Goal: Task Accomplishment & Management: Complete application form

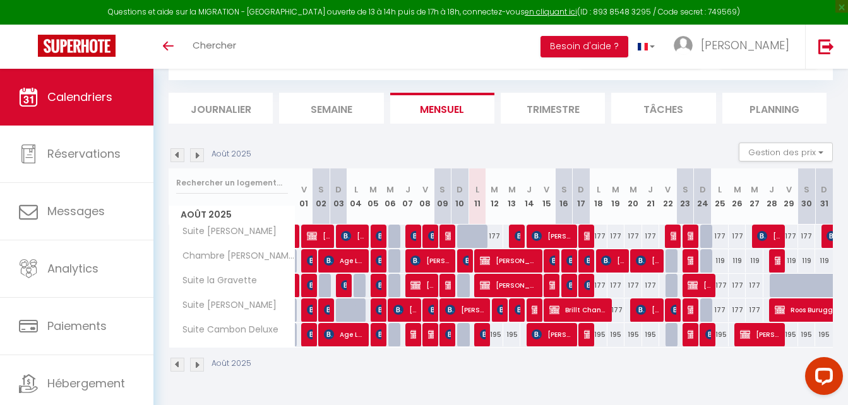
scroll to position [63, 0]
click at [495, 235] on div "177" at bounding box center [493, 236] width 17 height 23
select select "1"
type input "[DATE] Août 2025"
type input "Mer 13 Août 2025"
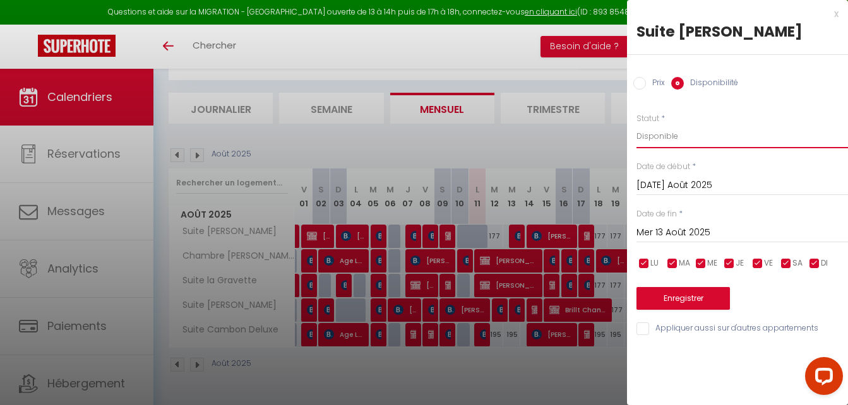
click at [677, 138] on select "Disponible Indisponible" at bounding box center [741, 136] width 211 height 24
select select "0"
click at [636, 124] on select "Disponible Indisponible" at bounding box center [741, 136] width 211 height 24
click at [690, 299] on button "Enregistrer" at bounding box center [682, 298] width 93 height 23
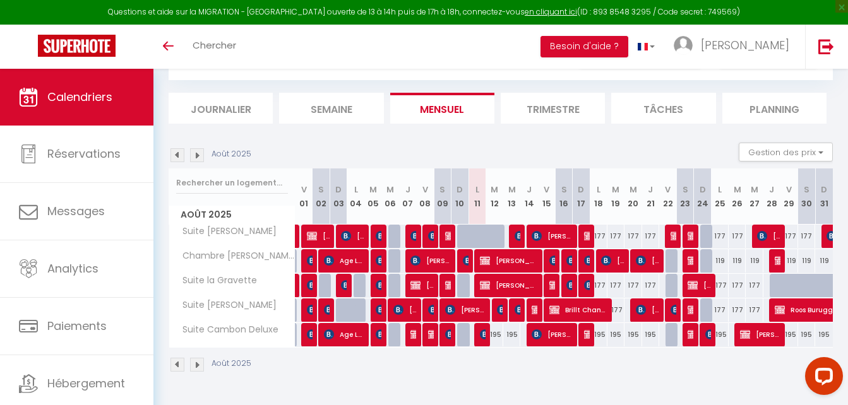
click at [499, 235] on div at bounding box center [500, 244] width 17 height 24
select select "1"
type input "[DATE] Août 2025"
type input "Mer 13 Août 2025"
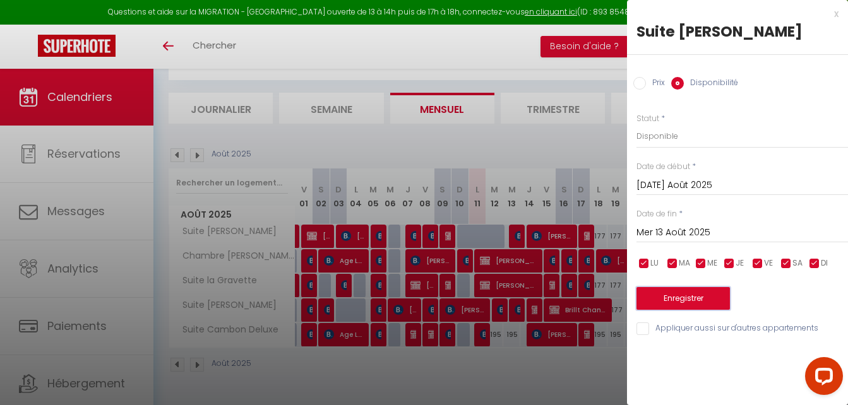
click at [687, 294] on button "Enregistrer" at bounding box center [682, 298] width 93 height 23
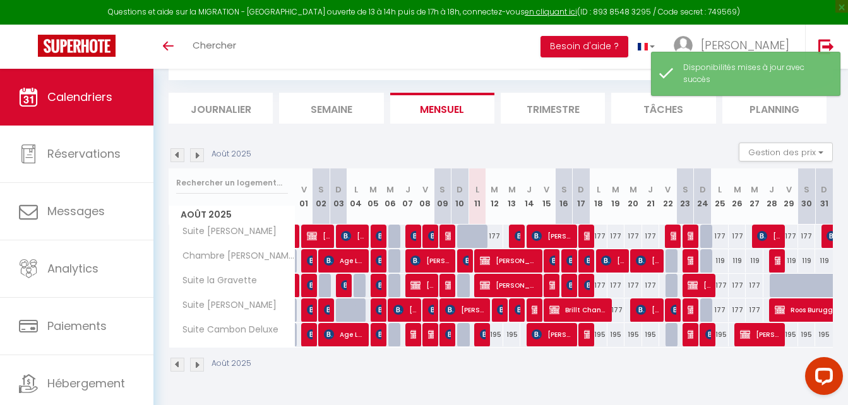
click at [461, 263] on div at bounding box center [465, 261] width 17 height 24
click at [464, 259] on img at bounding box center [468, 261] width 10 height 10
select select "OK"
select select "KO"
select select "0"
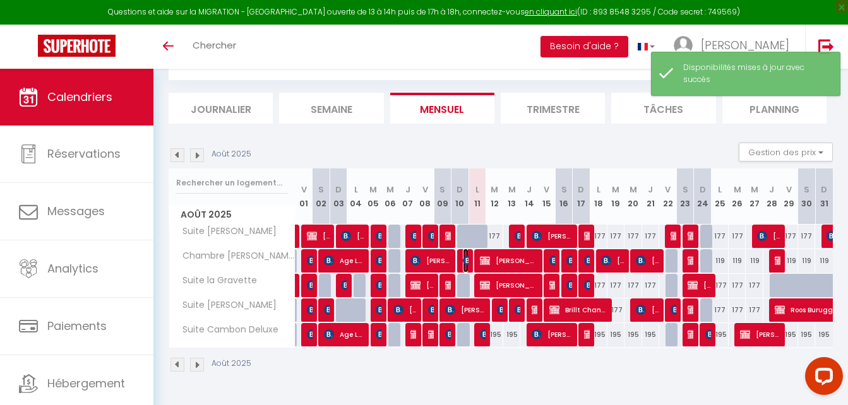
select select "0"
select select "1"
select select
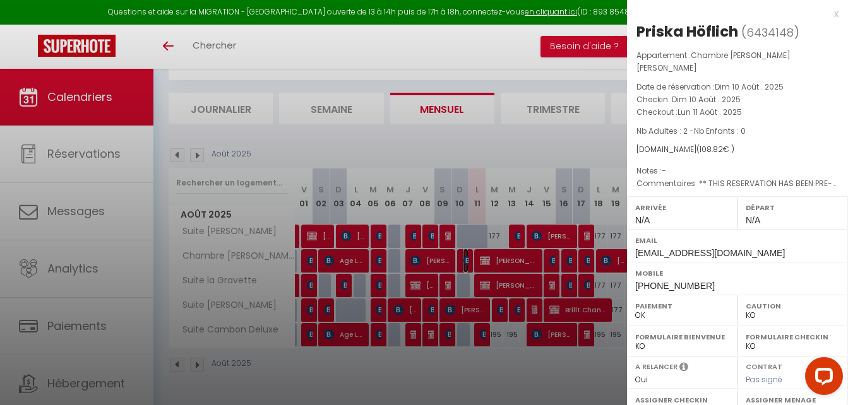
scroll to position [183, 0]
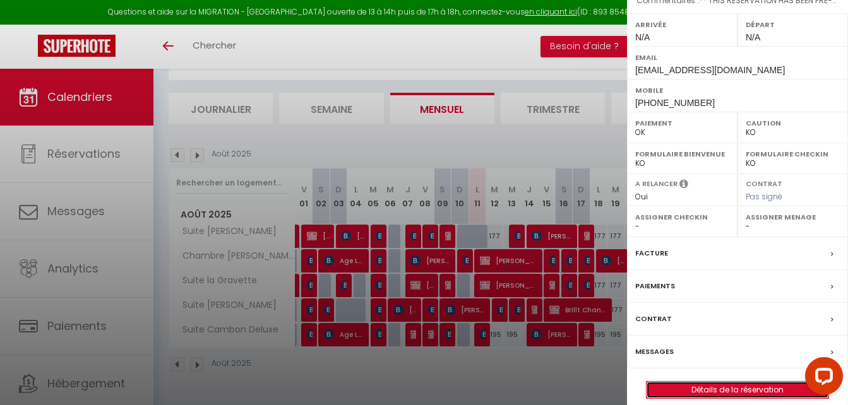
click at [733, 382] on link "Détails de la réservation" at bounding box center [737, 390] width 182 height 16
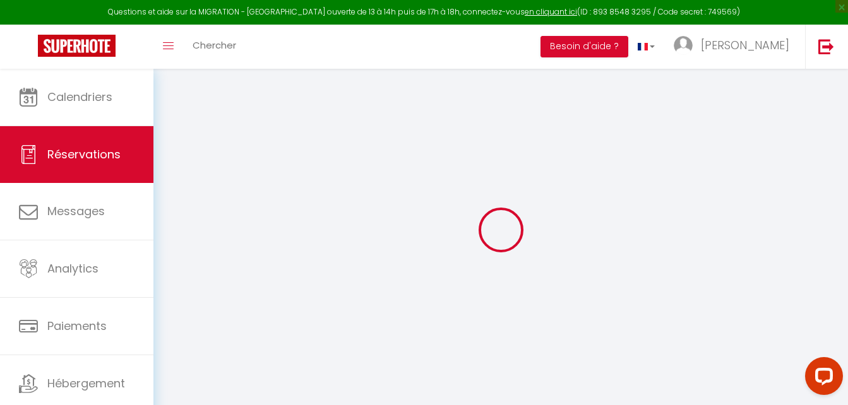
type input "Priska"
type input "Höflich"
type input "[EMAIL_ADDRESS][DOMAIN_NAME]"
type input "[PHONE_NUMBER]"
type input "."
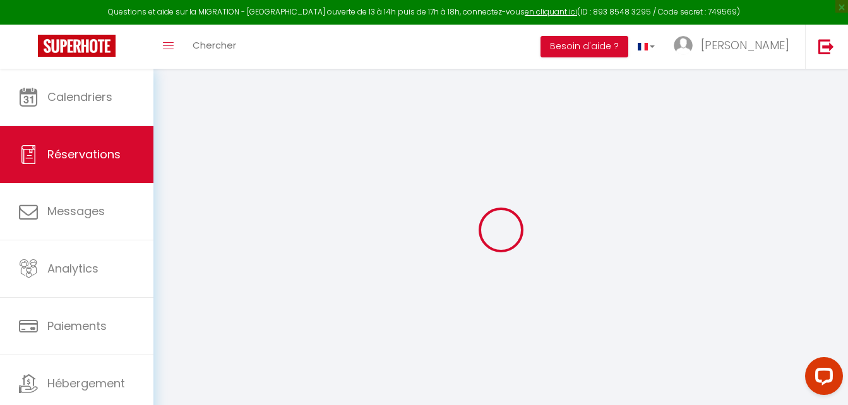
select select "DE"
type input "18.21"
type input "1.5"
select select "63404"
select select "1"
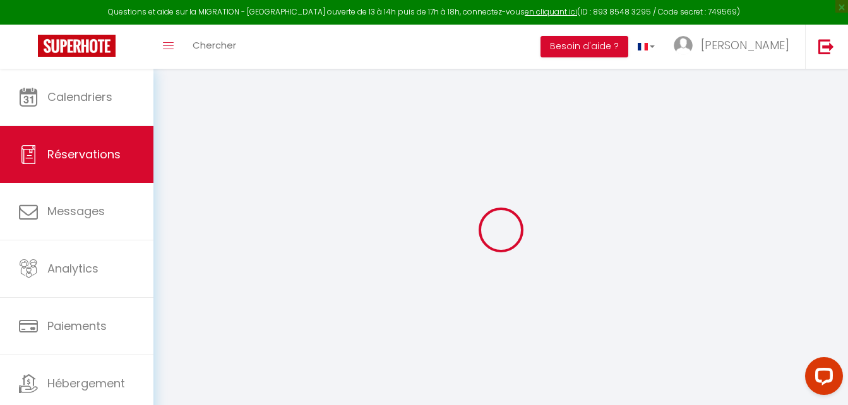
select select
type input "2"
select select "12"
select select
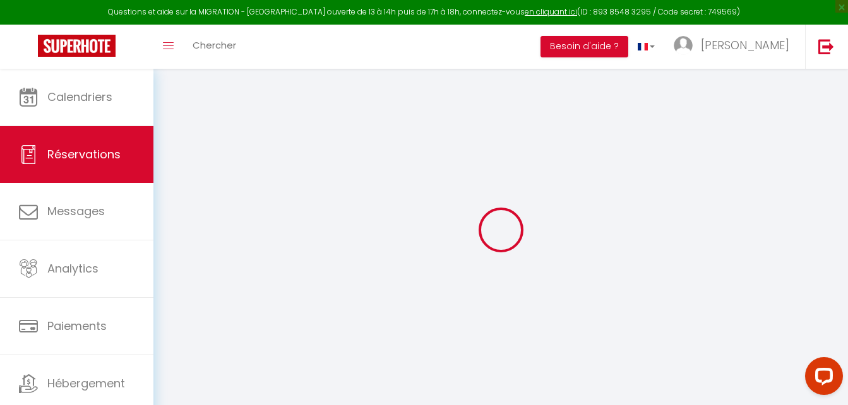
type input "107.1"
checkbox input "false"
type input "0"
select select "2"
type input "0"
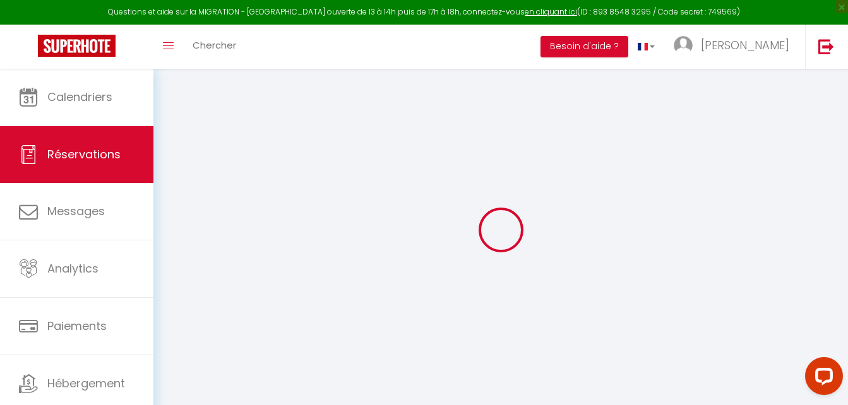
type input "0"
select select
select select "14"
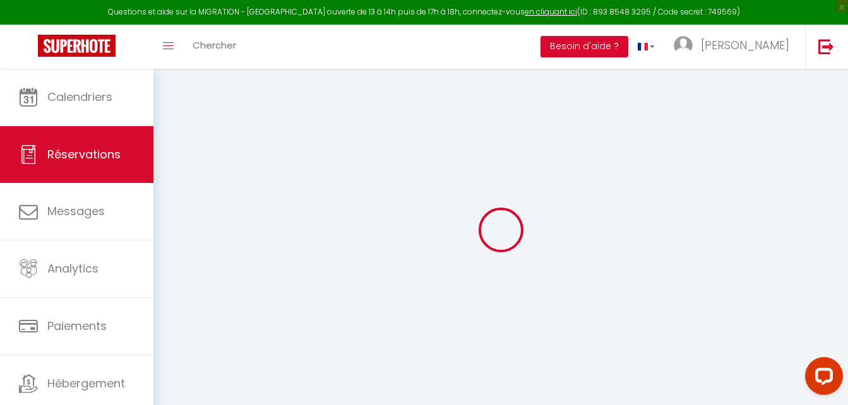
checkbox input "false"
select select
checkbox input "false"
select select
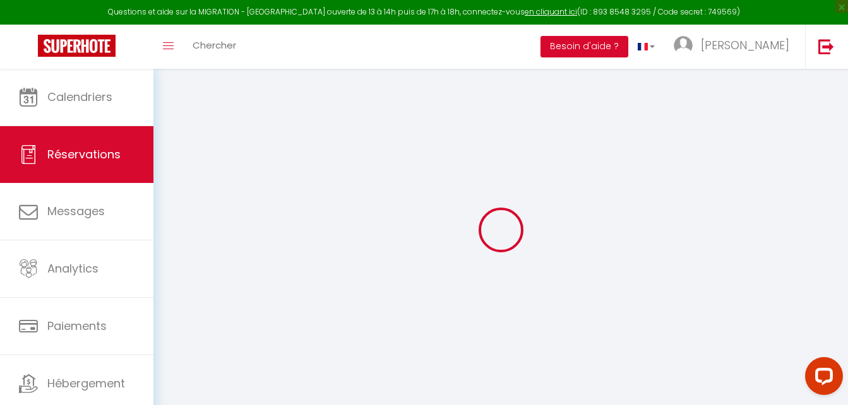
select select
checkbox input "false"
type textarea "** THIS RESERVATION HAS BEEN PRE-PAID ** BOOKING NOTE : Payment charge is EUR 1…"
type input "1.72"
select select
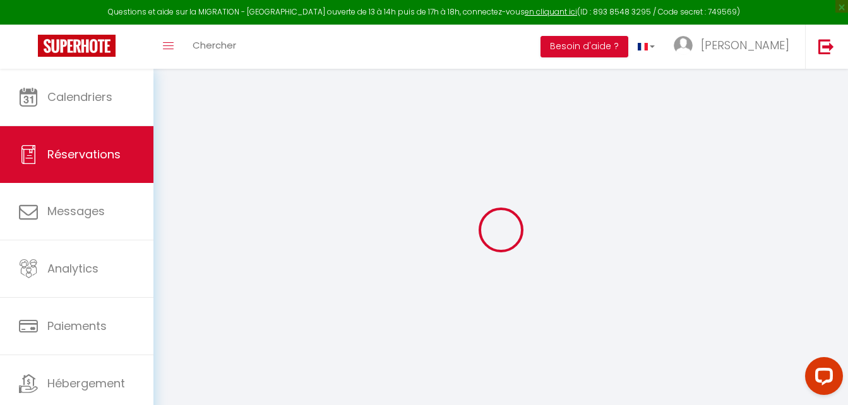
select select
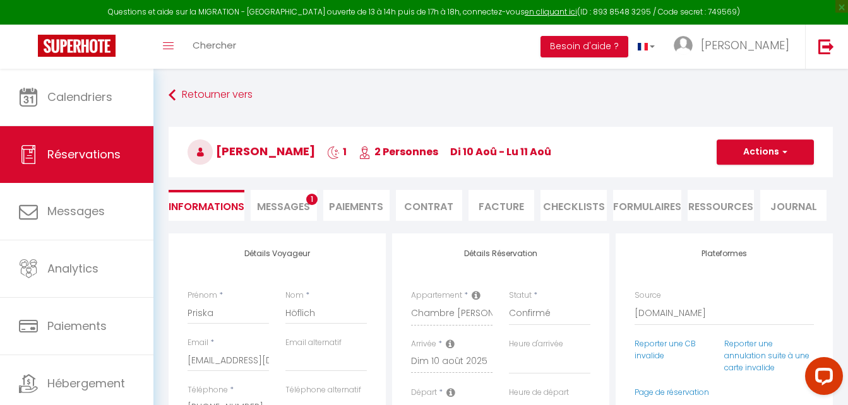
checkbox input "false"
select select
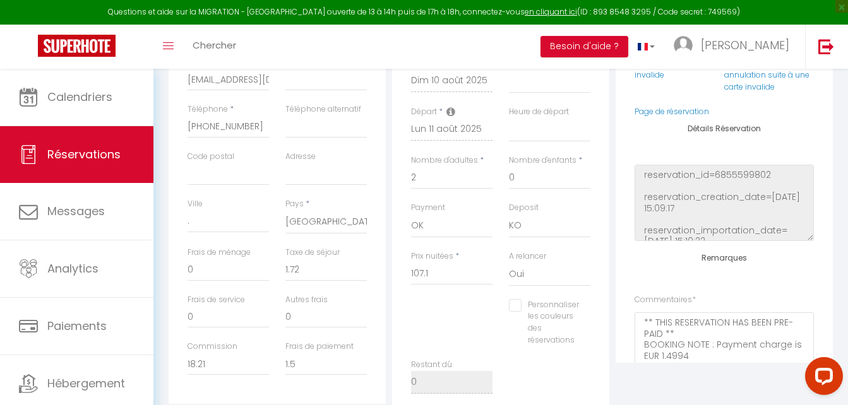
scroll to position [189, 0]
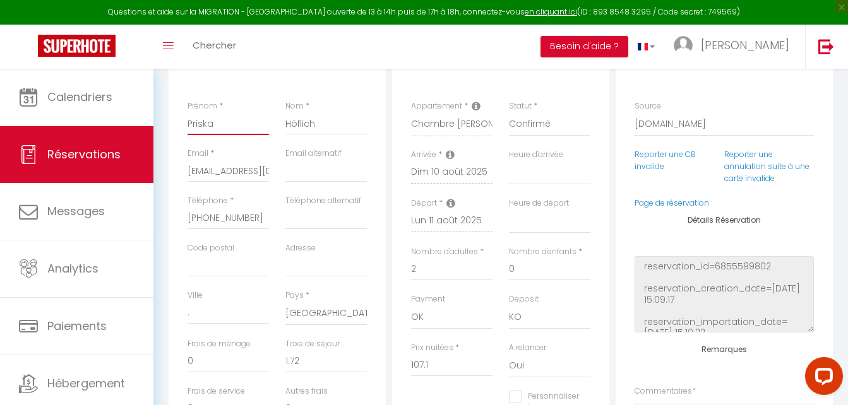
drag, startPoint x: 233, startPoint y: 122, endPoint x: 194, endPoint y: 117, distance: 38.8
click at [183, 121] on div "Prénom * Priska" at bounding box center [228, 123] width 98 height 47
drag, startPoint x: 198, startPoint y: 119, endPoint x: 245, endPoint y: 78, distance: 62.2
click at [244, 78] on div "Détails Voyageur Prénom * Priska Nom * Höflich Email * [EMAIL_ADDRESS][DOMAIN_N…" at bounding box center [277, 269] width 217 height 451
drag, startPoint x: 226, startPoint y: 128, endPoint x: 174, endPoint y: 124, distance: 51.9
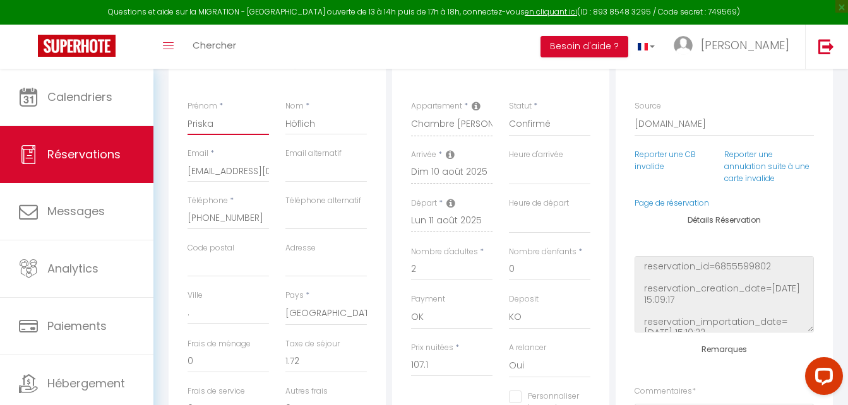
click at [174, 124] on div "Détails Voyageur Prénom * Priska Nom * Höflich Email * [EMAIL_ADDRESS][DOMAIN_N…" at bounding box center [277, 269] width 217 height 451
drag, startPoint x: 325, startPoint y: 122, endPoint x: 282, endPoint y: 122, distance: 43.6
click at [282, 122] on div "Nom * Höflich" at bounding box center [326, 123] width 98 height 47
drag, startPoint x: 188, startPoint y: 170, endPoint x: 280, endPoint y: 175, distance: 91.7
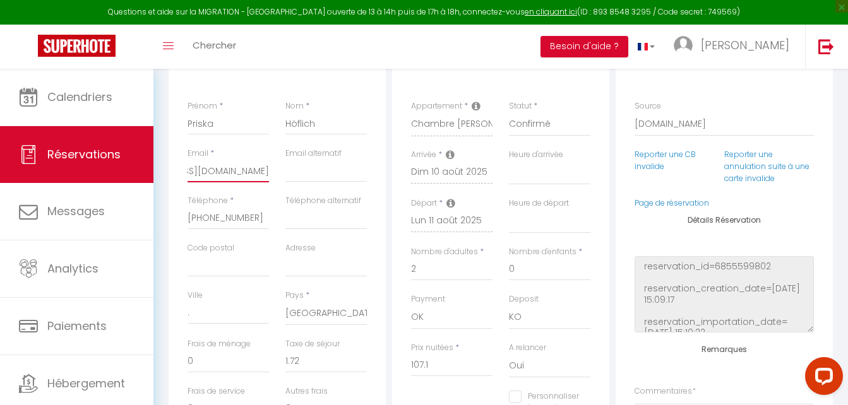
click at [283, 175] on div "Email * [EMAIL_ADDRESS][DOMAIN_NAME] Email alternatif" at bounding box center [277, 171] width 196 height 47
drag, startPoint x: 263, startPoint y: 218, endPoint x: 185, endPoint y: 220, distance: 77.7
click at [185, 220] on div "Téléphone * [PHONE_NUMBER]" at bounding box center [228, 218] width 98 height 47
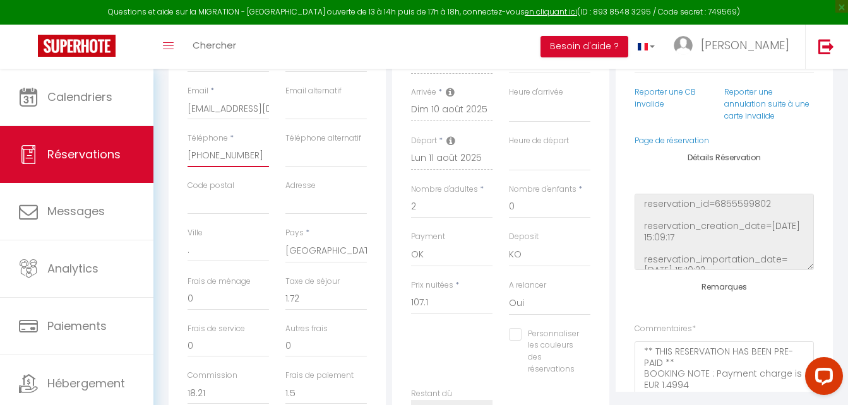
scroll to position [252, 0]
drag, startPoint x: 338, startPoint y: 249, endPoint x: 389, endPoint y: 263, distance: 53.0
click at [384, 260] on div "Détails Voyageur Prénom * Priska Nom * Höflich Email * [EMAIL_ADDRESS][DOMAIN_N…" at bounding box center [277, 206] width 217 height 451
click at [254, 244] on input "." at bounding box center [227, 250] width 81 height 23
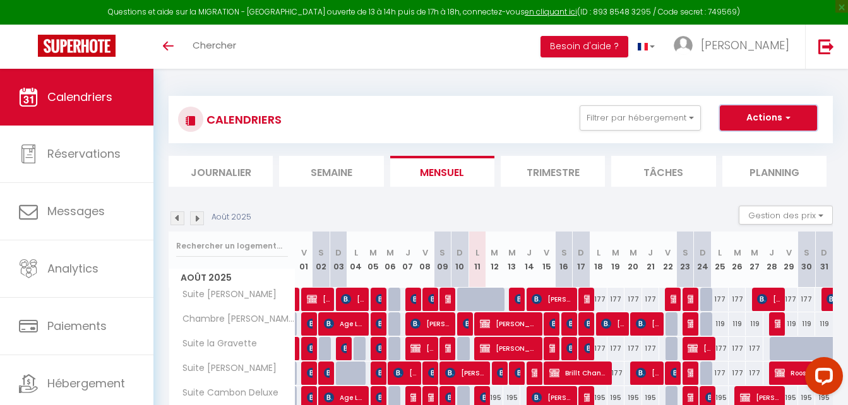
click at [795, 112] on button "Actions" at bounding box center [768, 117] width 97 height 25
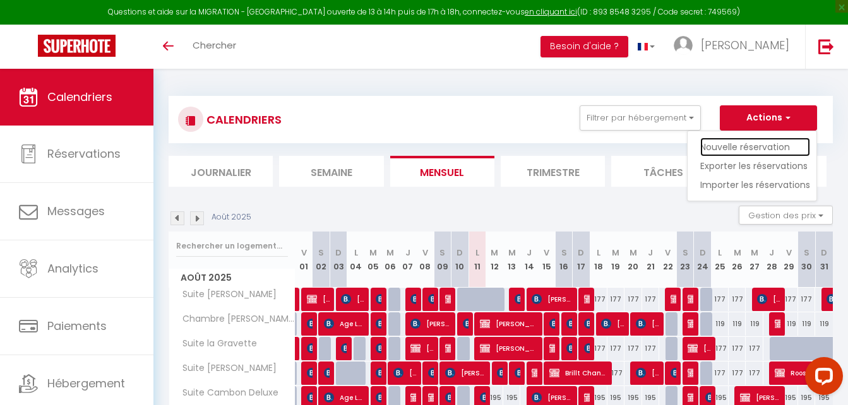
click at [744, 145] on link "Nouvelle réservation" at bounding box center [755, 147] width 110 height 19
select select
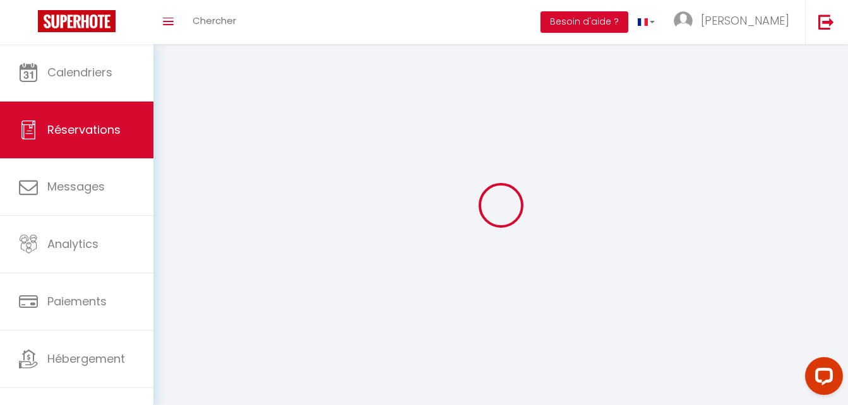
select select
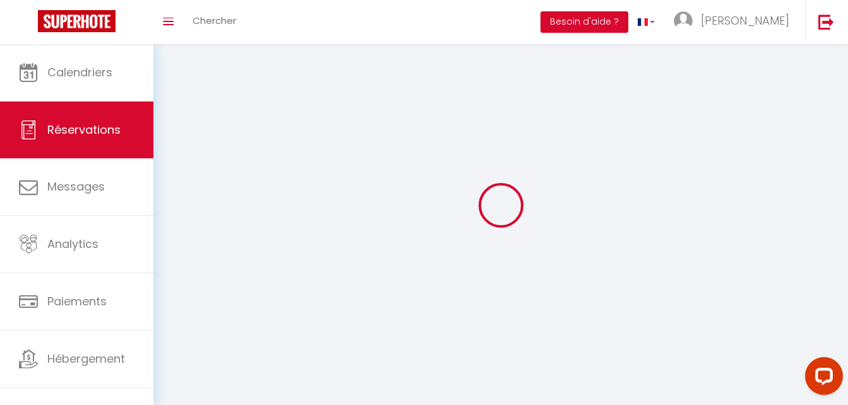
select select
checkbox input "false"
select select
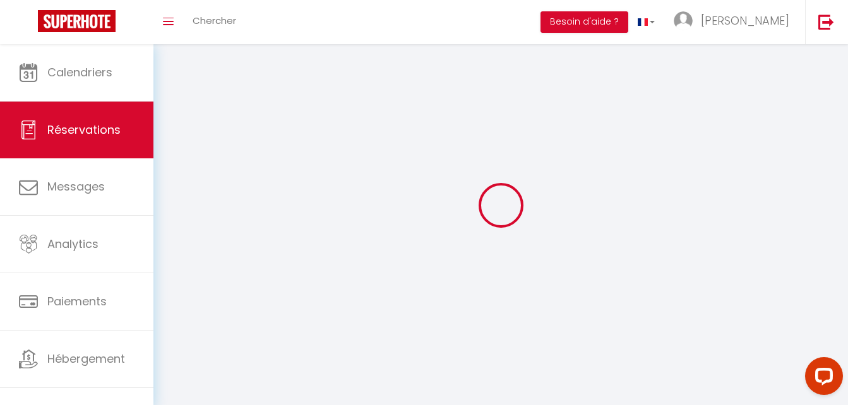
select select
checkbox input "false"
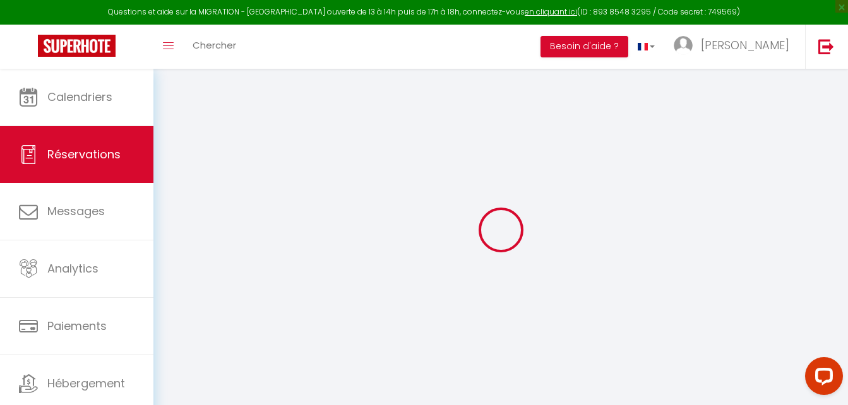
select select
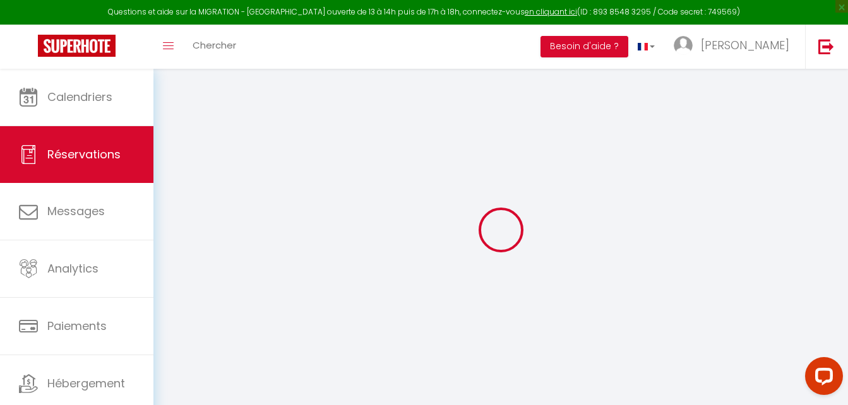
select select
checkbox input "false"
select select
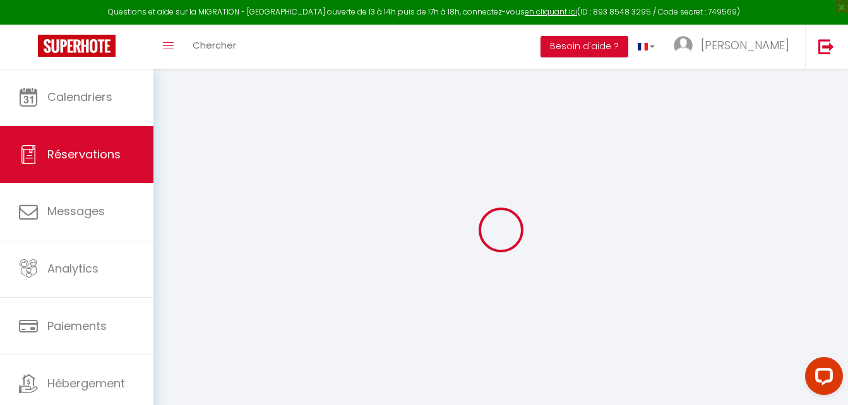
select select
checkbox input "false"
select select
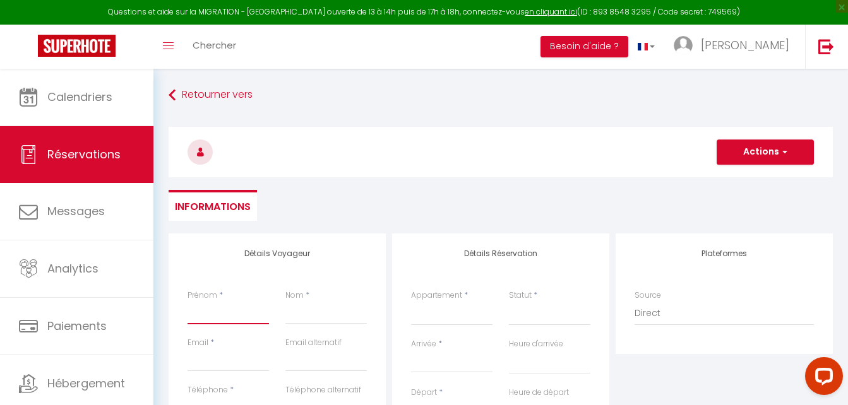
paste input "Priska"
type input "Priska"
select select
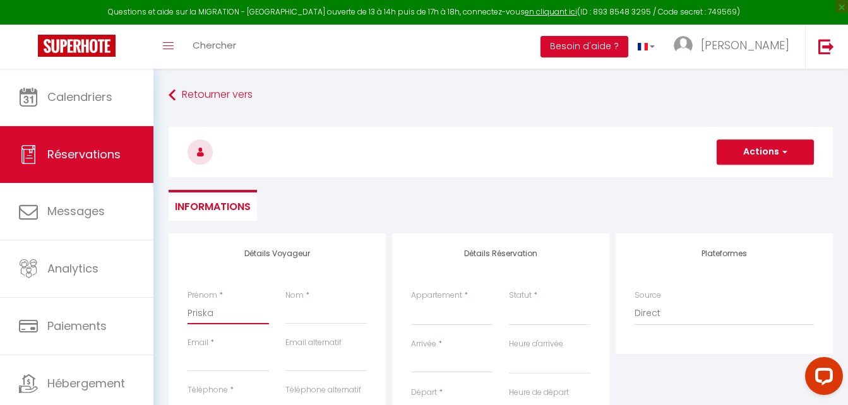
select select
checkbox input "false"
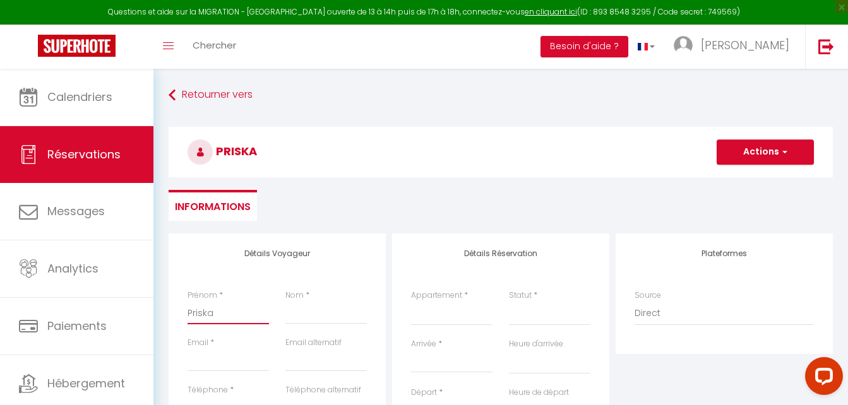
type input "Priska"
paste input "Höflich"
type input "Höflich"
select select
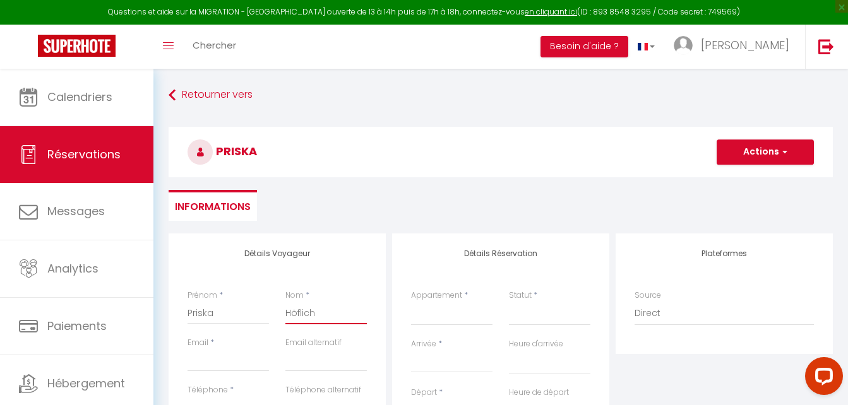
select select
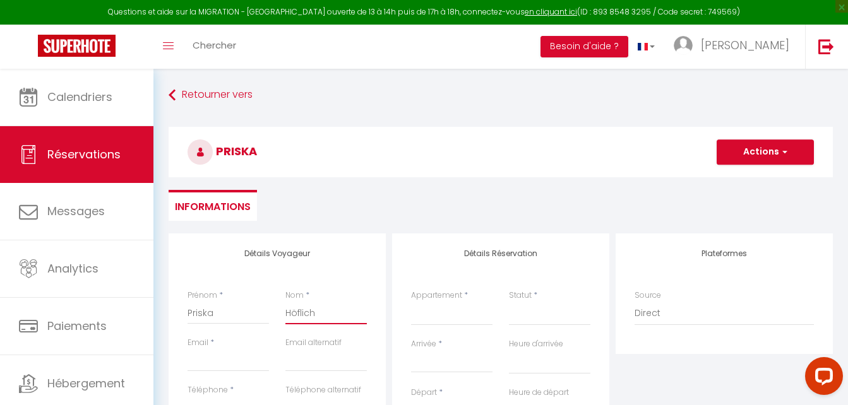
checkbox input "false"
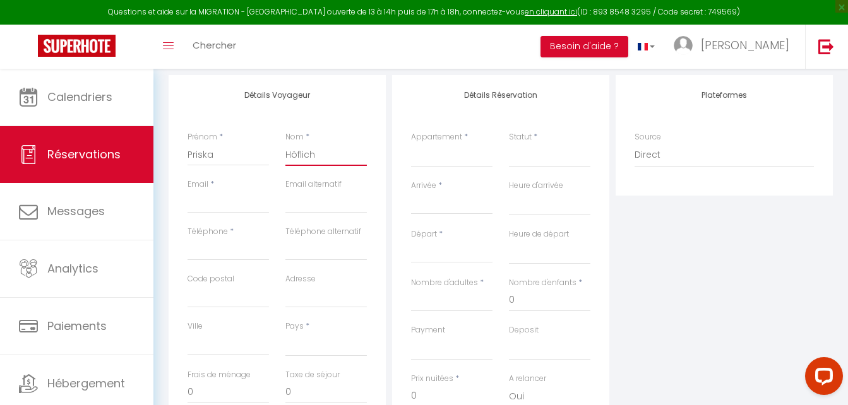
scroll to position [189, 0]
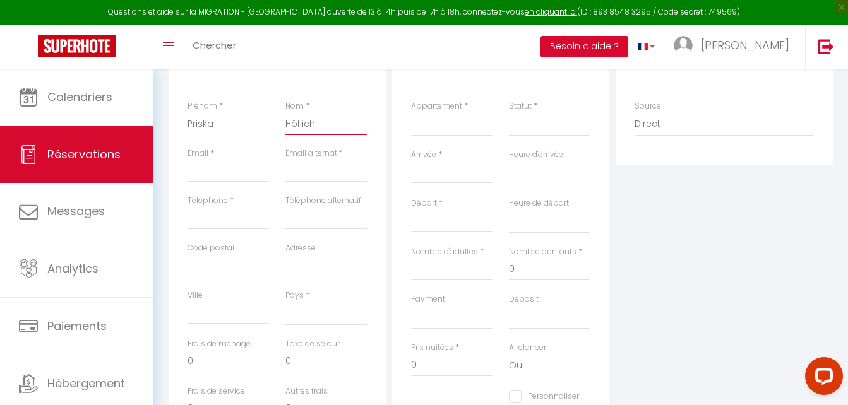
type input "Höflich"
paste input "[EMAIL_ADDRESS][DOMAIN_NAME]"
type input "[EMAIL_ADDRESS][DOMAIN_NAME]"
select select
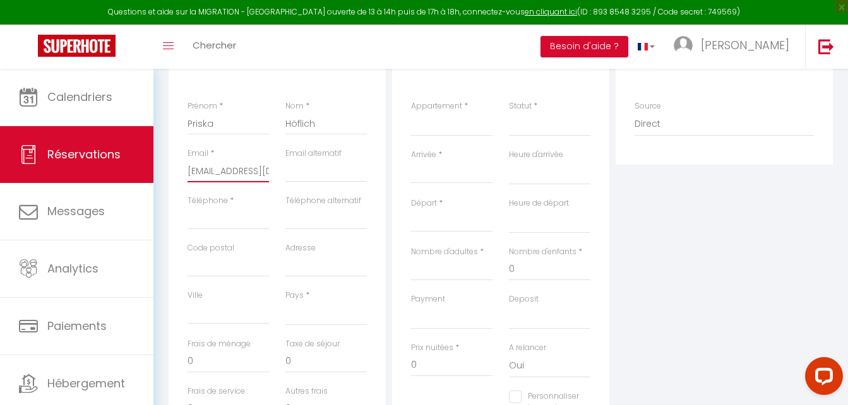
select select
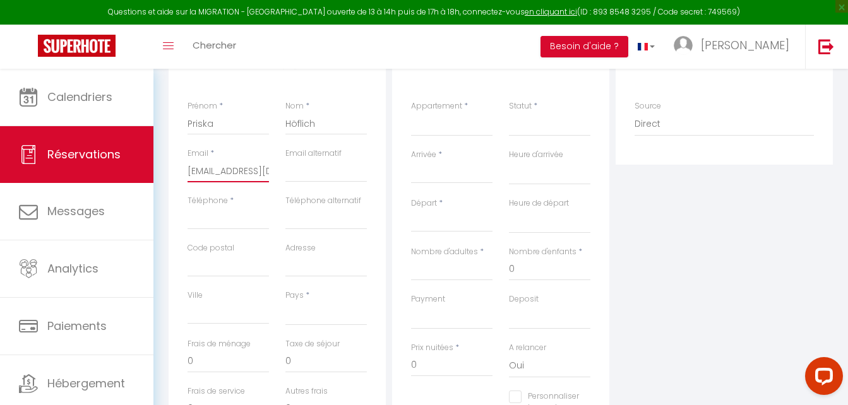
checkbox input "false"
type input "[EMAIL_ADDRESS][DOMAIN_NAME]"
paste input "[PHONE_NUMBER]"
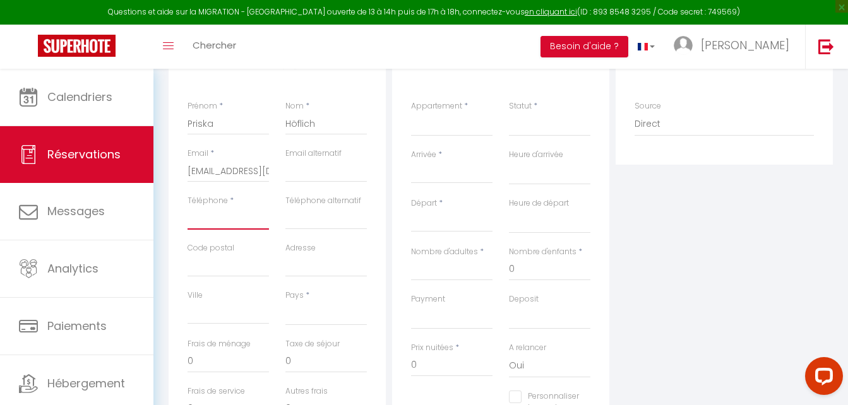
type input "[PHONE_NUMBER]"
select select
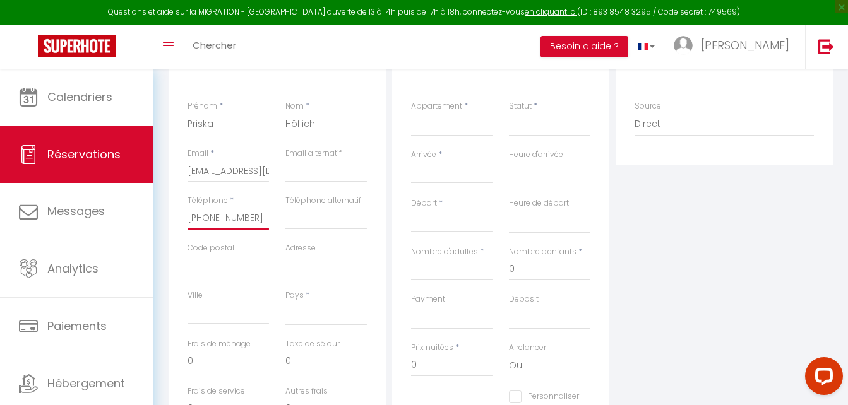
select select
checkbox input "false"
type input "[PHONE_NUMBER]"
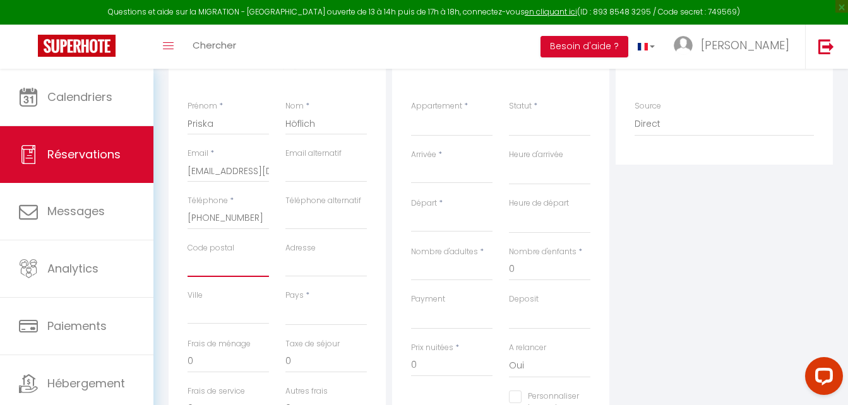
click at [218, 269] on input "Code postal" at bounding box center [227, 265] width 81 height 23
click at [320, 261] on input "Adresse" at bounding box center [325, 265] width 81 height 23
click at [328, 260] on input "Adresse" at bounding box center [325, 265] width 81 height 23
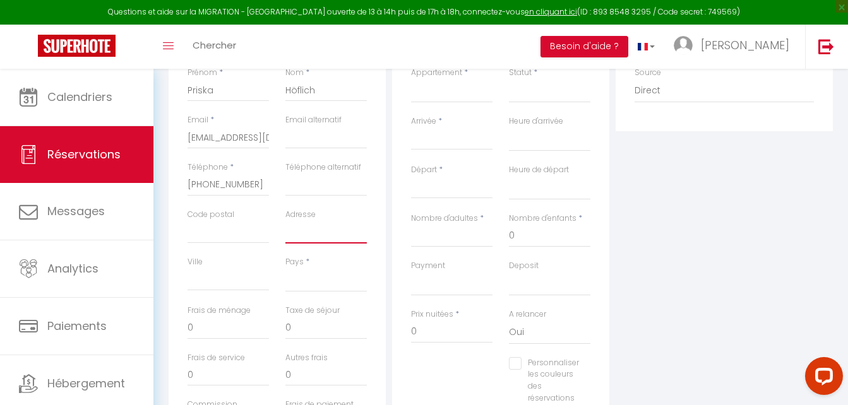
scroll to position [252, 0]
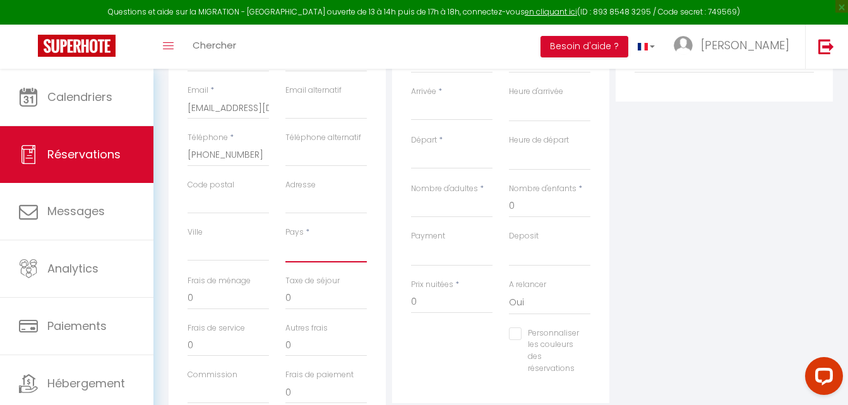
click at [336, 246] on select "[GEOGRAPHIC_DATA] [GEOGRAPHIC_DATA] [GEOGRAPHIC_DATA] [GEOGRAPHIC_DATA] [GEOGRA…" at bounding box center [325, 251] width 81 height 24
select select "DE"
click at [285, 239] on select "[GEOGRAPHIC_DATA] [GEOGRAPHIC_DATA] [GEOGRAPHIC_DATA] [GEOGRAPHIC_DATA] [GEOGRA…" at bounding box center [325, 251] width 81 height 24
select select
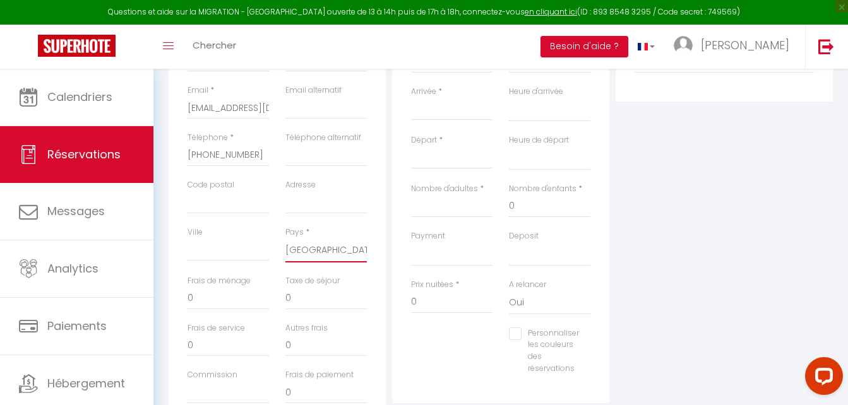
select select
checkbox input "false"
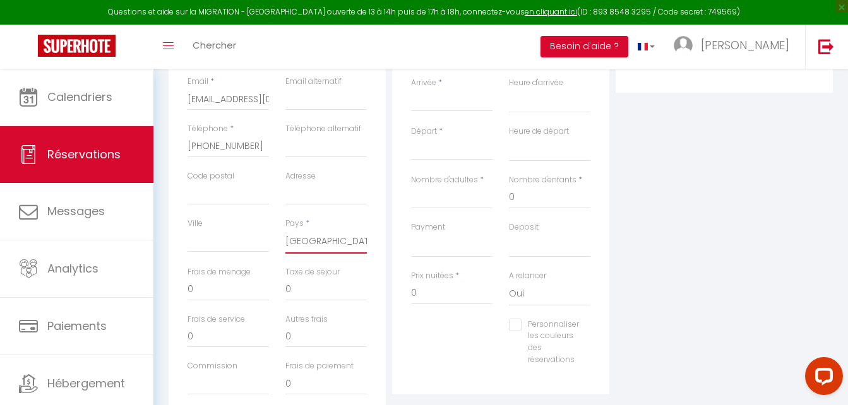
scroll to position [316, 0]
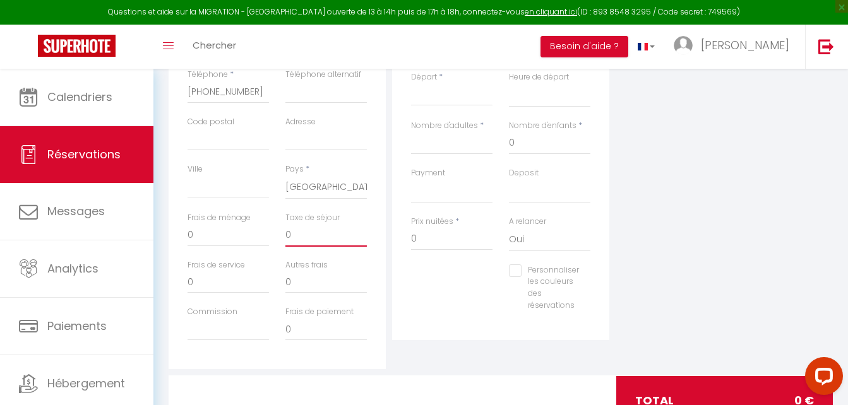
click at [314, 235] on input "0" at bounding box center [325, 235] width 81 height 23
select select
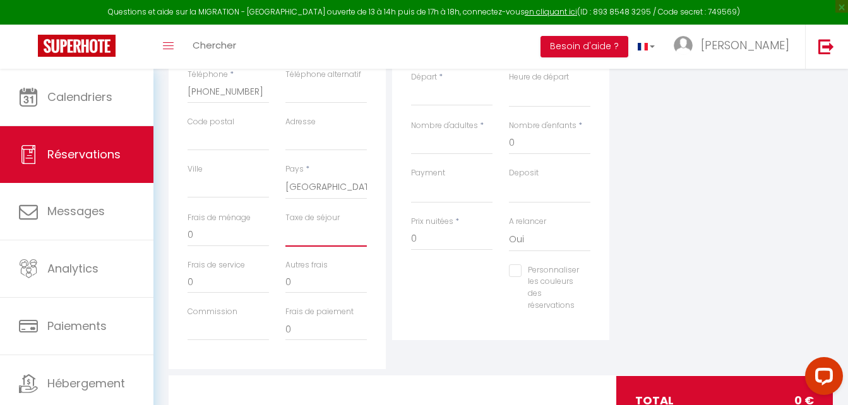
select select
checkbox input "false"
type input "1"
select select
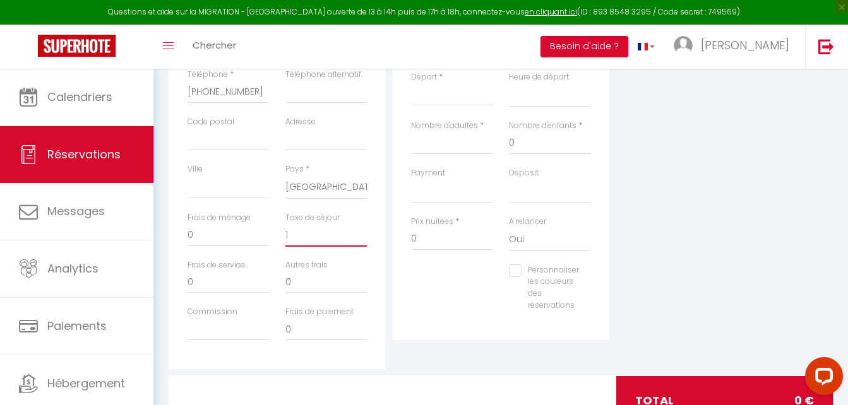
select select
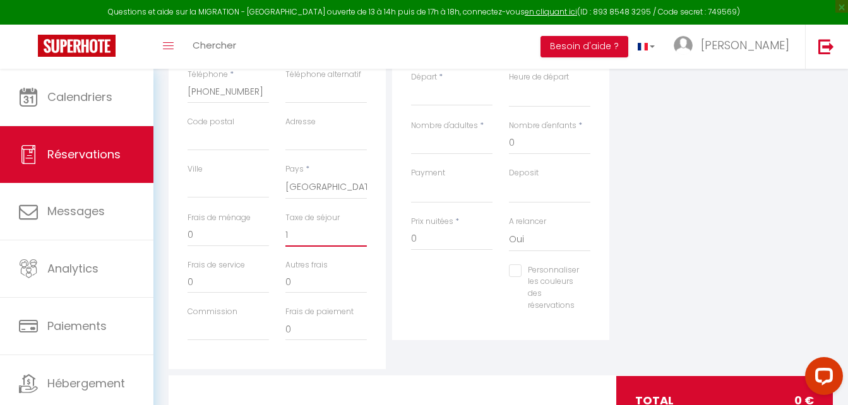
checkbox input "false"
type input "1."
select select
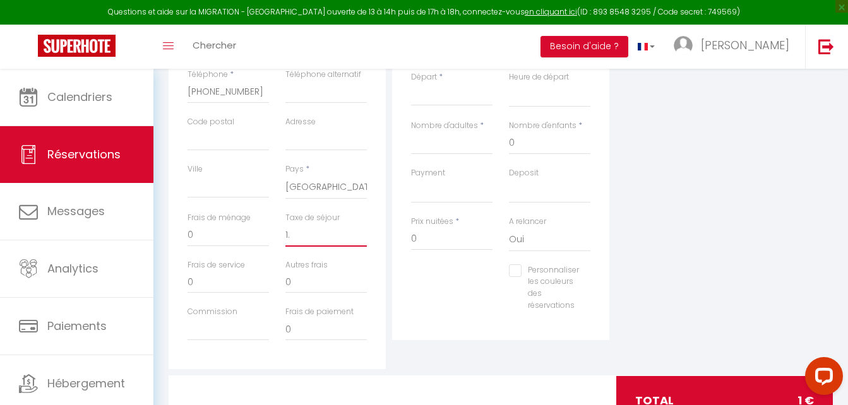
select select
checkbox input "false"
type input "1.0"
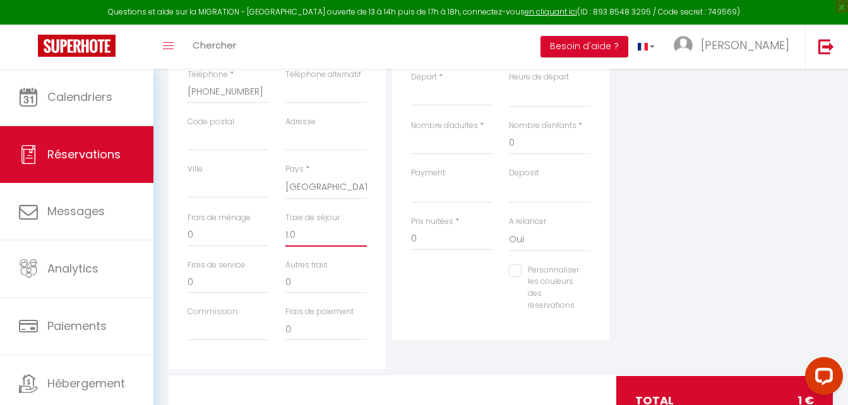
select select
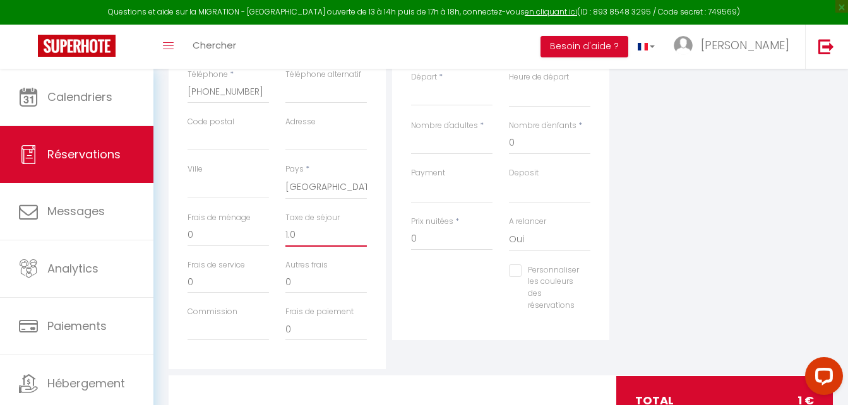
select select
checkbox input "false"
type input "1.07"
select select
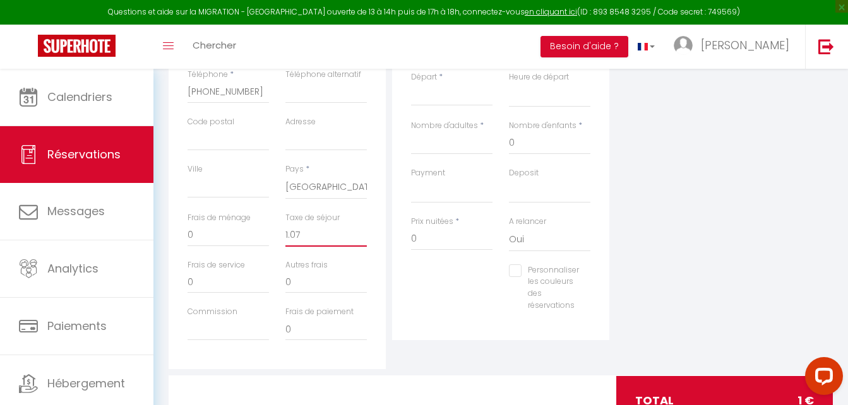
select select
checkbox input "false"
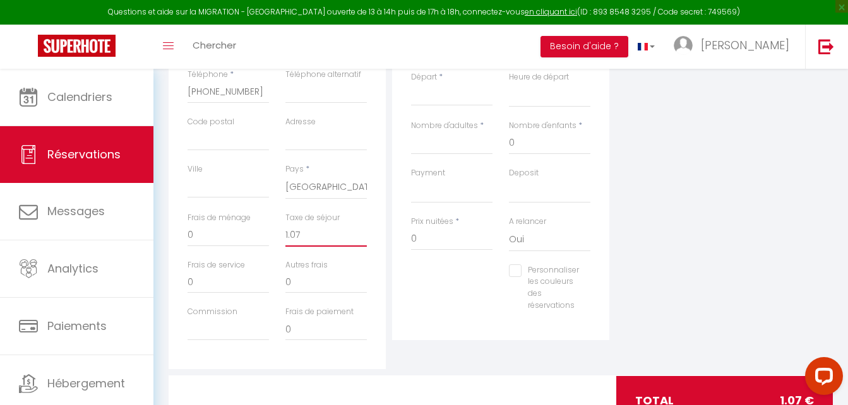
type input "1.0"
select select
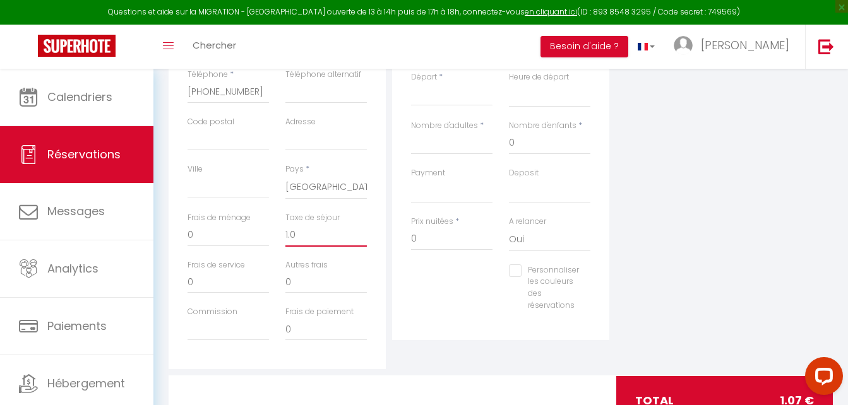
select select
checkbox input "false"
type input "1."
select select
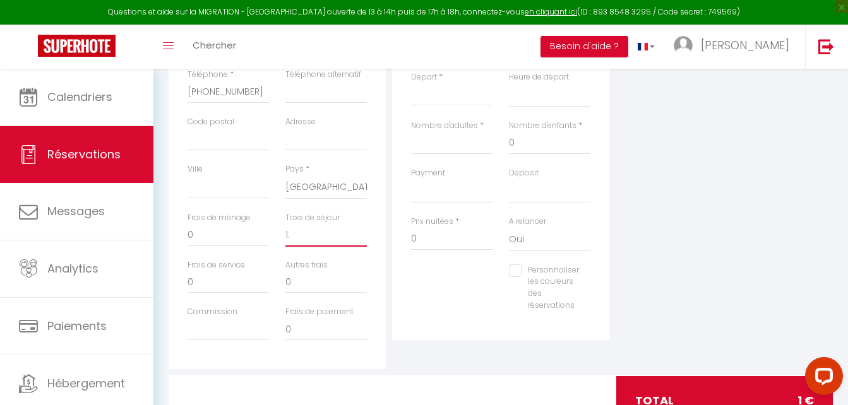
select select
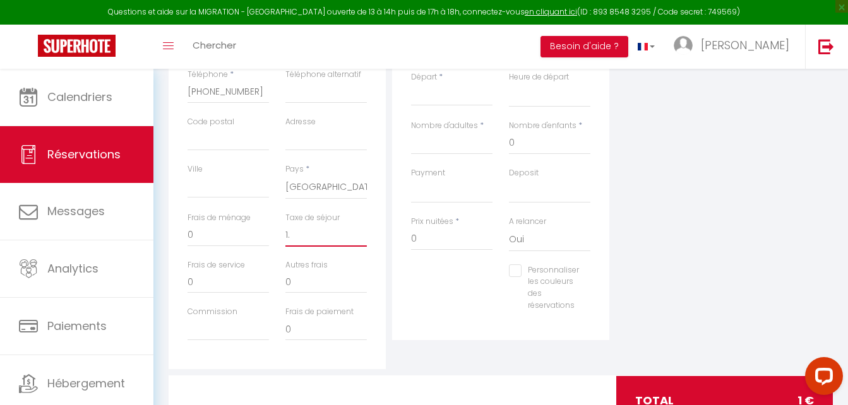
checkbox input "false"
type input "1"
select select
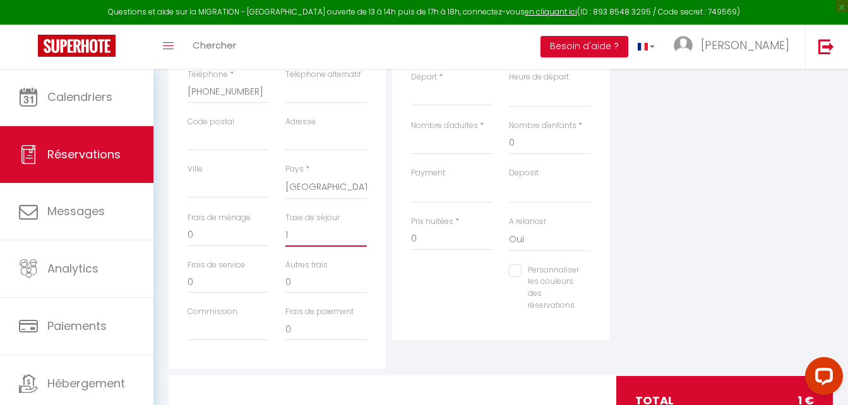
select select
checkbox input "false"
type input "1."
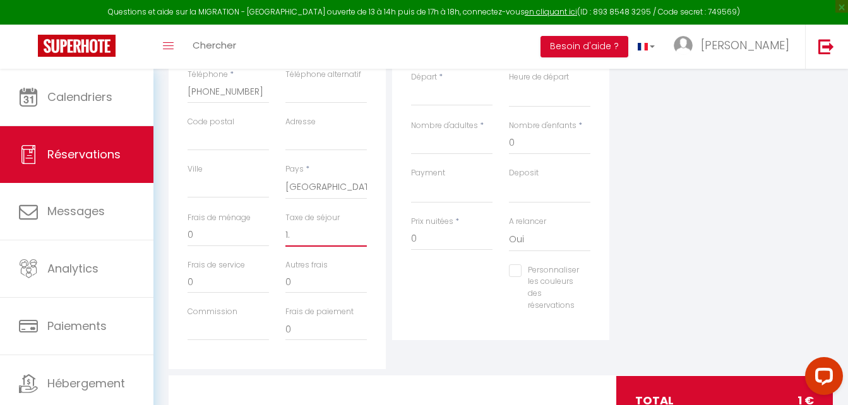
select select
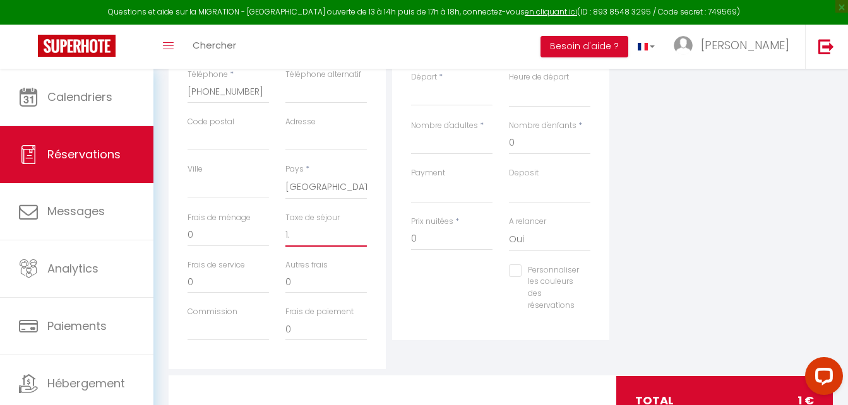
select select
checkbox input "false"
type input "1.7"
select select
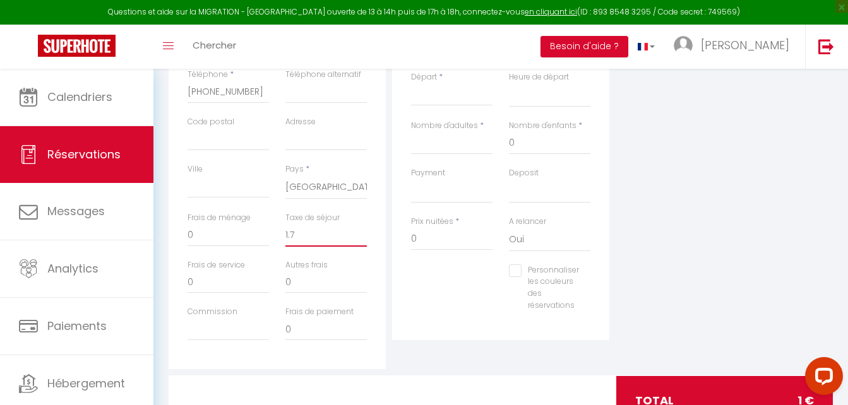
select select
checkbox input "false"
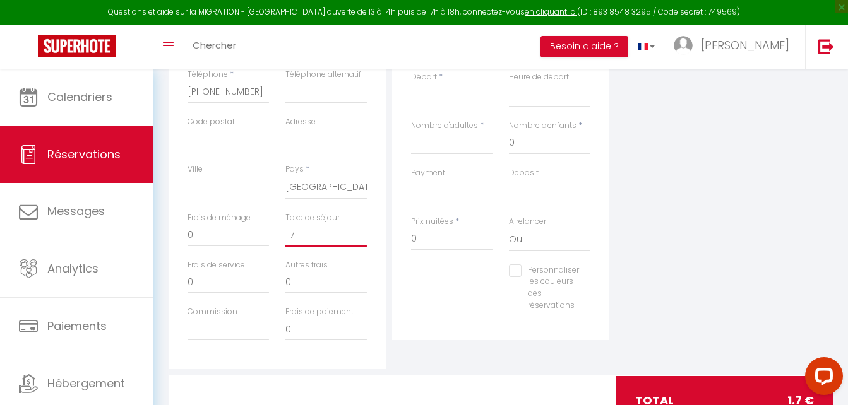
type input "1.72"
select select
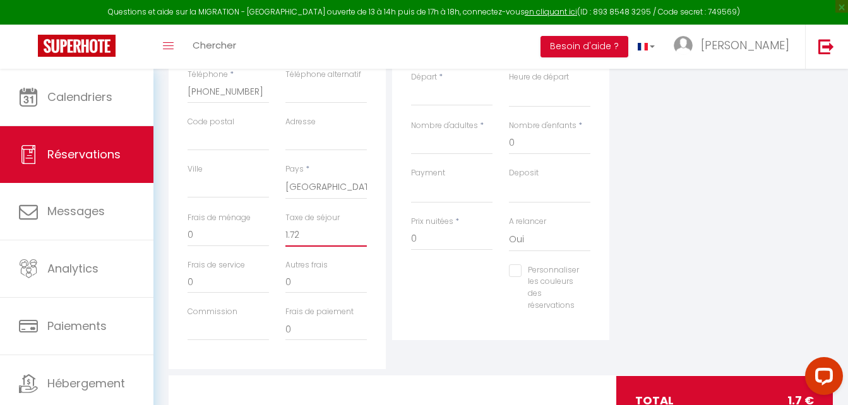
select select
checkbox input "false"
type input "1.72"
click at [522, 239] on select "Oui Non" at bounding box center [549, 240] width 81 height 24
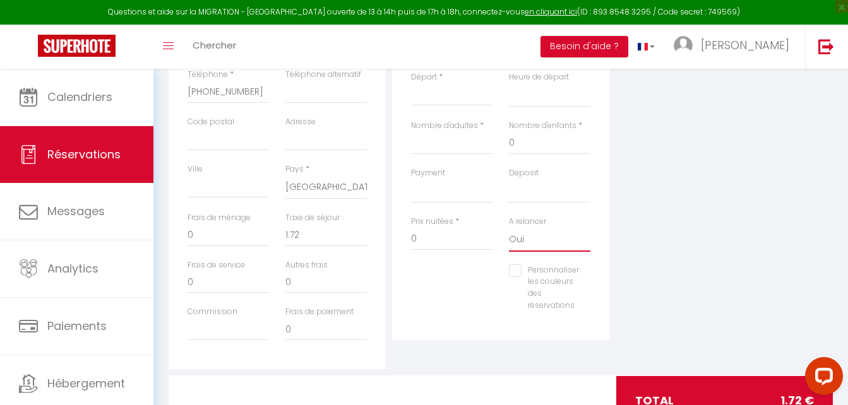
select select "0"
click at [509, 228] on select "Oui Non" at bounding box center [549, 240] width 81 height 24
select select
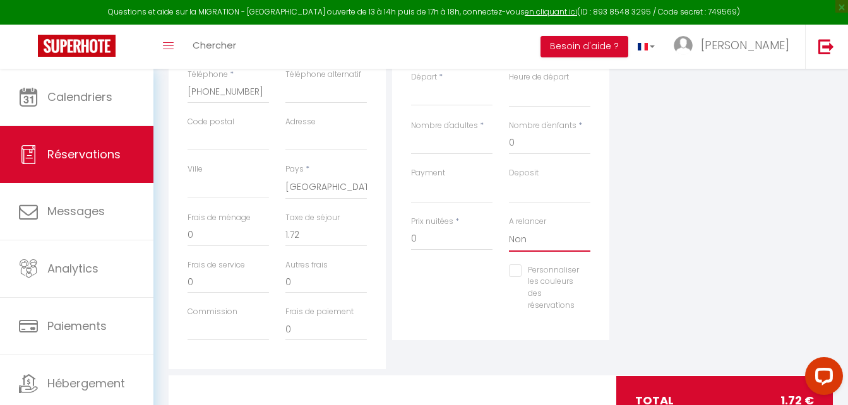
select select
checkbox input "false"
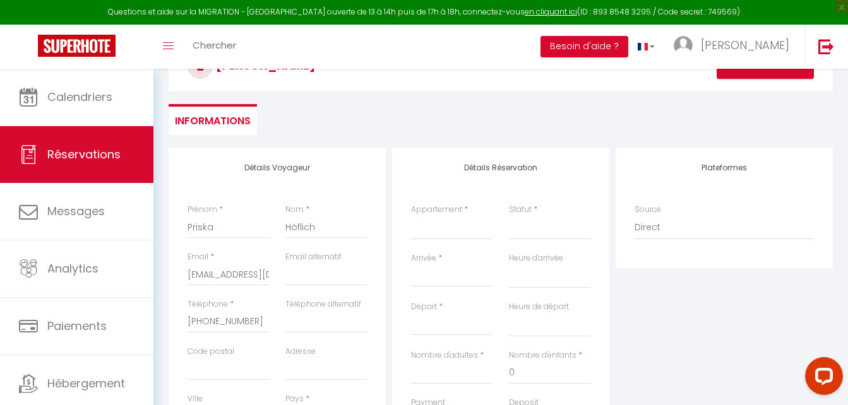
scroll to position [63, 0]
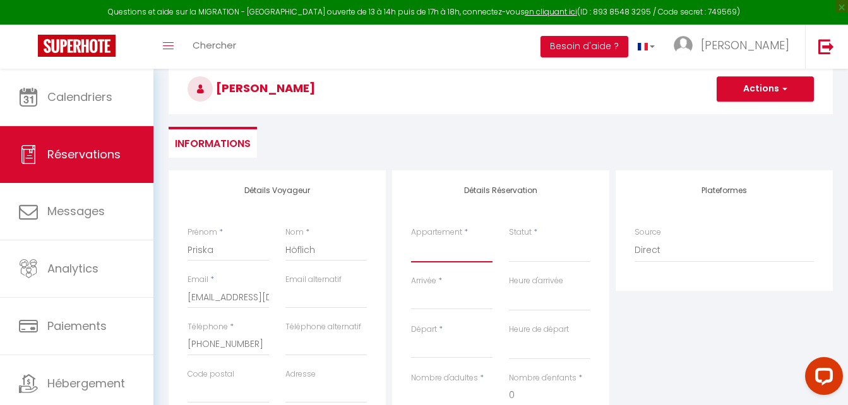
click at [441, 247] on select "Suite Gabrielle Deluxe Suite Karl Deluxe Suite Cambon Deluxe Chambre Mona Lisa …" at bounding box center [451, 251] width 81 height 24
select select "2672"
click at [411, 239] on select "Suite Gabrielle Deluxe Suite Karl Deluxe Suite Cambon Deluxe Chambre Mona Lisa …" at bounding box center [451, 251] width 81 height 24
select select
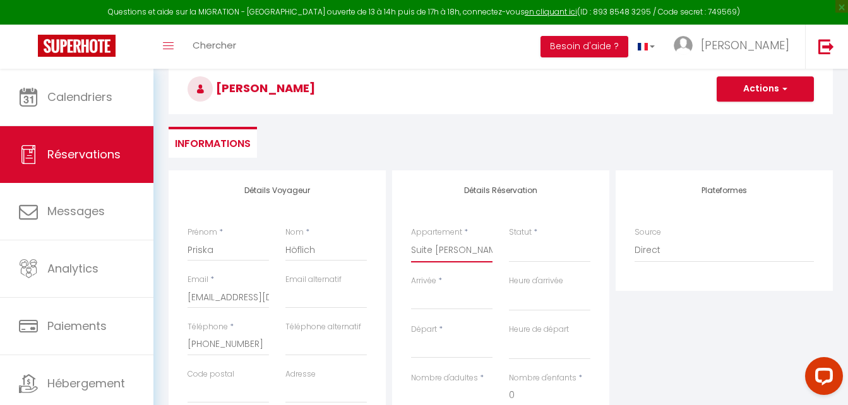
select select
checkbox input "false"
click at [536, 246] on select "Confirmé Non Confirmé Annulé Annulé par le voyageur No Show Request" at bounding box center [549, 251] width 81 height 24
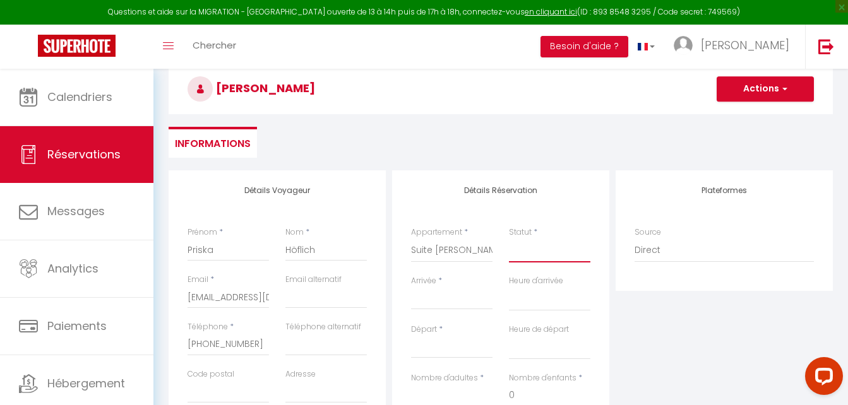
click at [533, 254] on select "Confirmé Non Confirmé Annulé Annulé par le voyageur No Show Request" at bounding box center [549, 251] width 81 height 24
select select
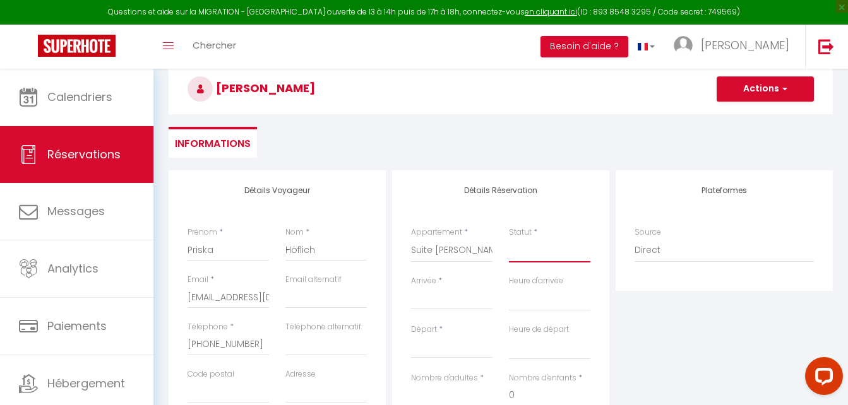
select select
checkbox input "false"
click at [528, 251] on select "Confirmé Non Confirmé Annulé Annulé par le voyageur No Show Request" at bounding box center [549, 251] width 81 height 24
select select "1"
click at [509, 239] on select "Confirmé Non Confirmé Annulé Annulé par le voyageur No Show Request" at bounding box center [549, 251] width 81 height 24
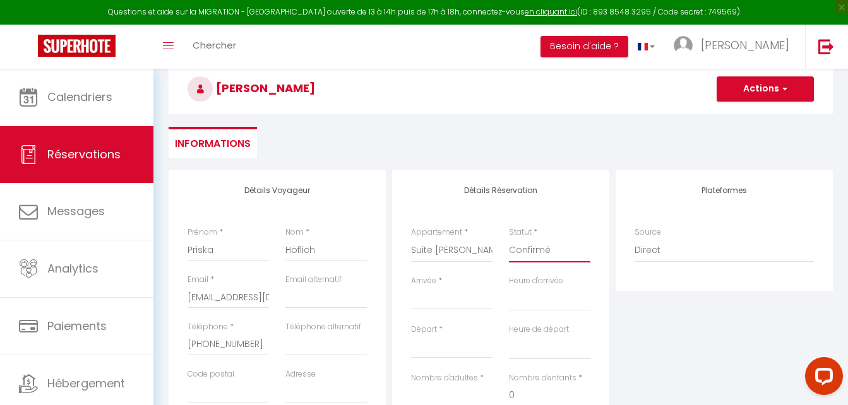
select select
checkbox input "false"
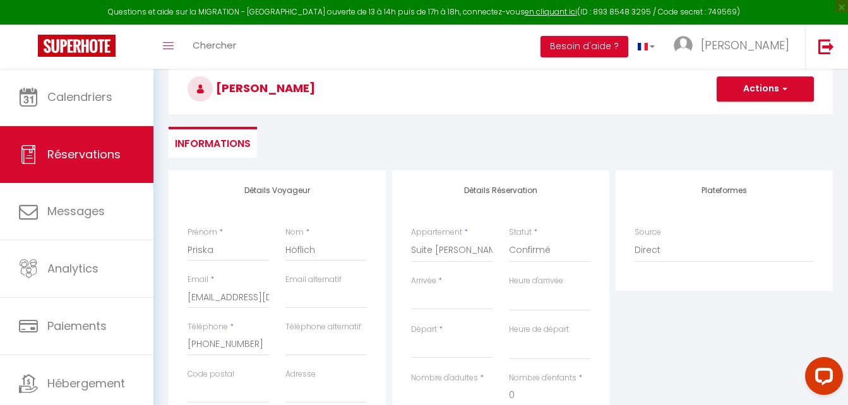
click at [453, 294] on input "Arrivée" at bounding box center [451, 300] width 81 height 16
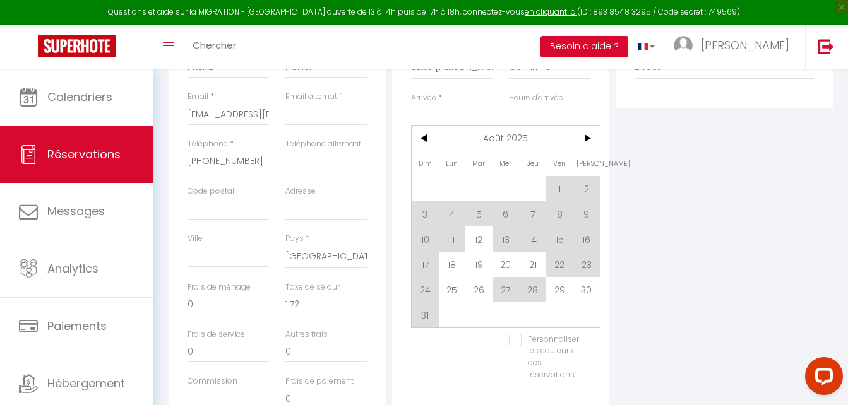
scroll to position [252, 0]
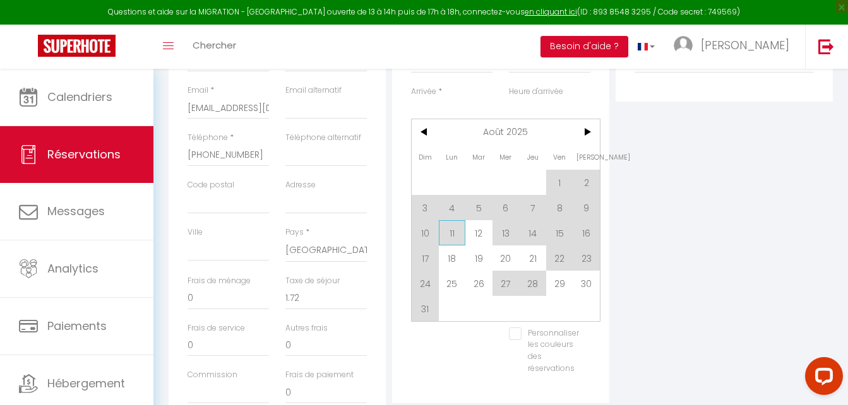
click at [454, 237] on span "11" at bounding box center [452, 232] width 27 height 25
type input "Lun 11 Août 2025"
select select
type input "[DATE] Août 2025"
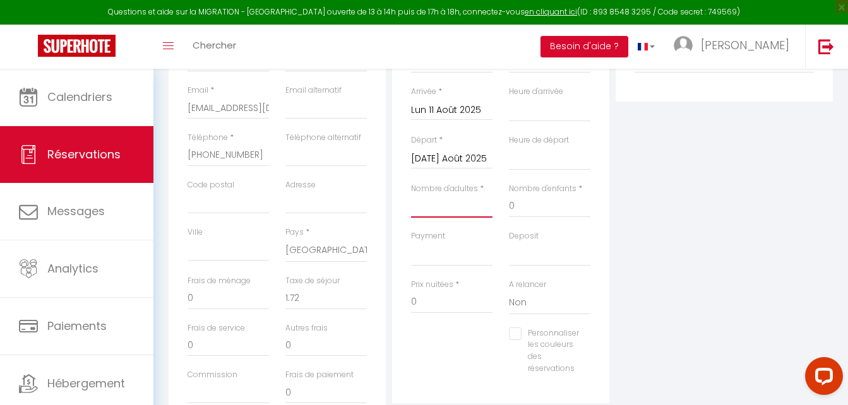
click at [424, 196] on input "Nombre d'adultes" at bounding box center [451, 206] width 81 height 23
click at [429, 283] on label "Prix nuitées" at bounding box center [432, 285] width 42 height 12
click at [429, 291] on input "0" at bounding box center [451, 302] width 81 height 23
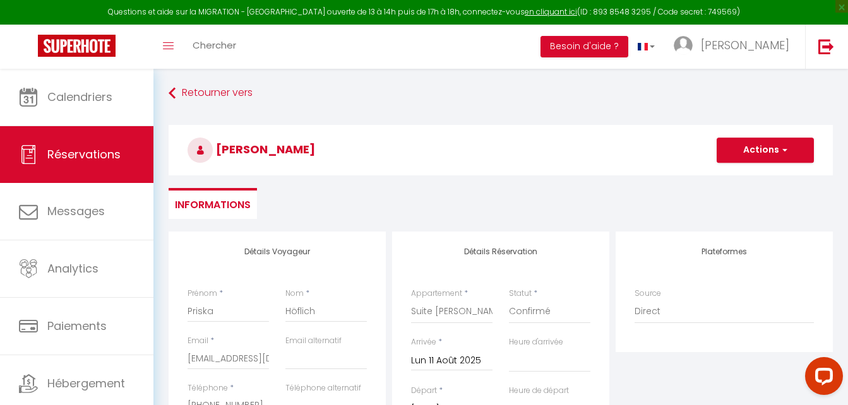
scroll to position [0, 0]
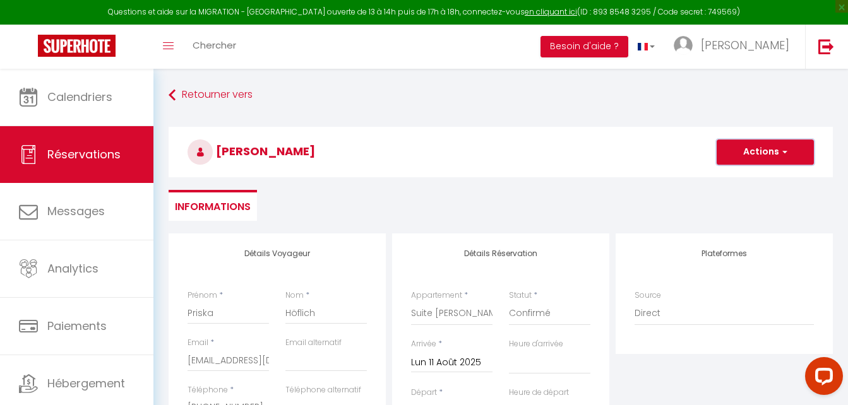
click at [775, 146] on button "Actions" at bounding box center [764, 151] width 97 height 25
click at [762, 179] on link "Enregistrer" at bounding box center [753, 180] width 100 height 16
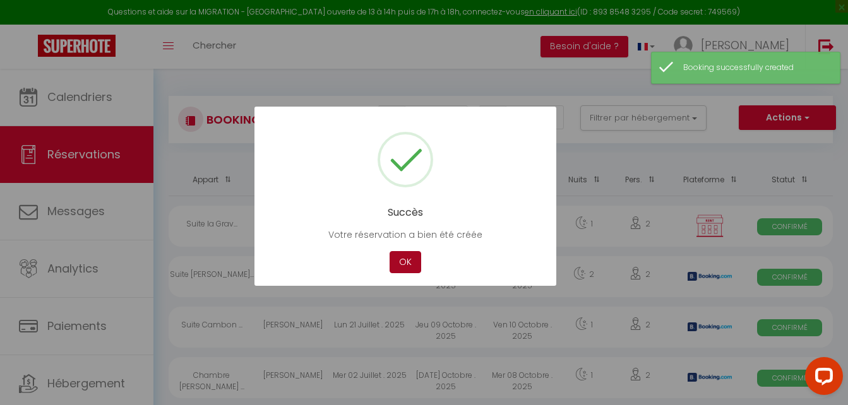
click at [408, 259] on button "OK" at bounding box center [405, 262] width 32 height 22
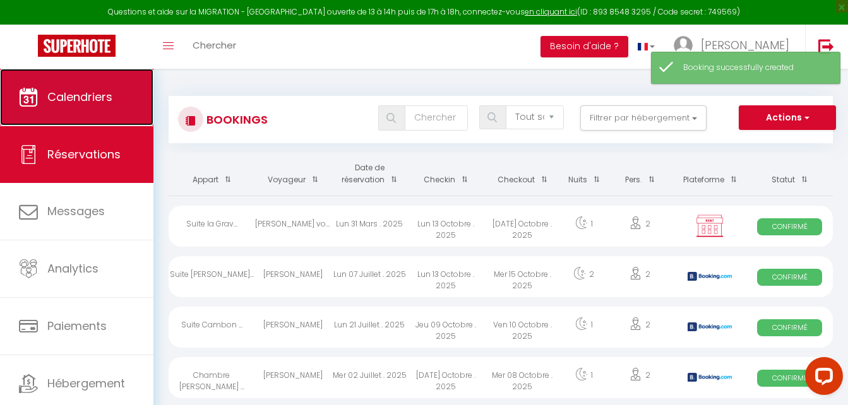
click at [88, 86] on link "Calendriers" at bounding box center [76, 97] width 153 height 57
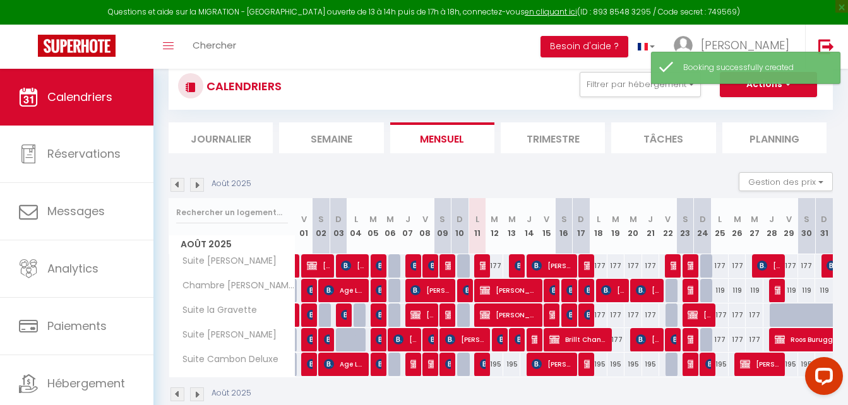
scroll to position [69, 0]
